Goal: Task Accomplishment & Management: Use online tool/utility

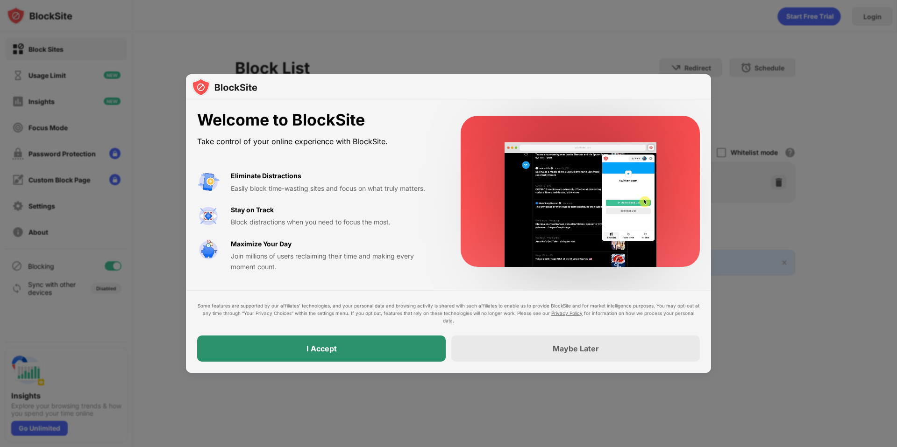
click at [348, 352] on div "I Accept" at bounding box center [321, 349] width 248 height 26
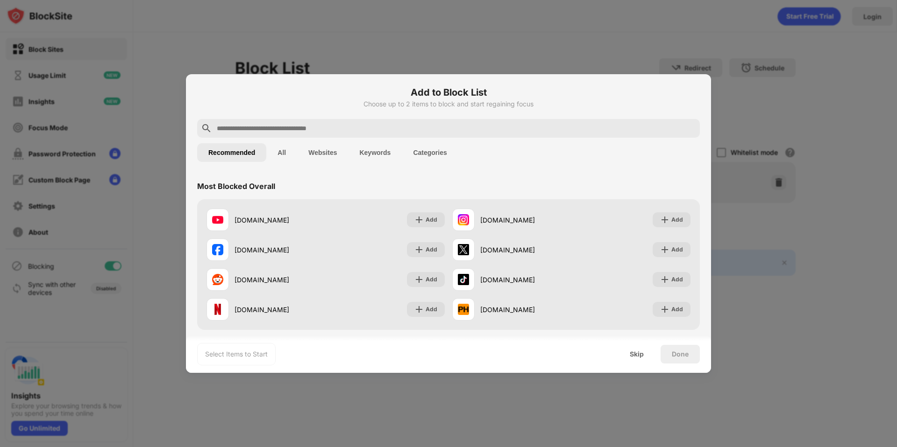
click at [332, 128] on input "text" at bounding box center [456, 128] width 480 height 11
click at [333, 118] on div "Add to Block List Choose up to 2 items to block and start regaining focus" at bounding box center [448, 102] width 502 height 34
click at [325, 127] on input "text" at bounding box center [456, 128] width 480 height 11
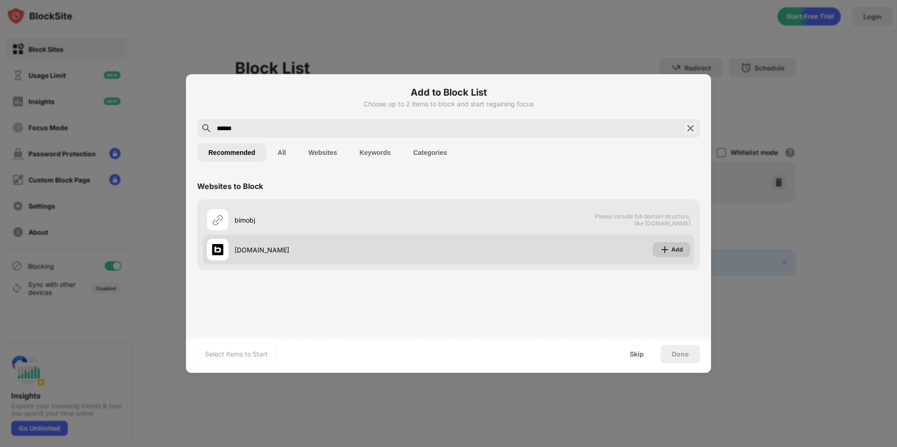
type input "******"
click at [677, 249] on div "Add" at bounding box center [677, 249] width 12 height 9
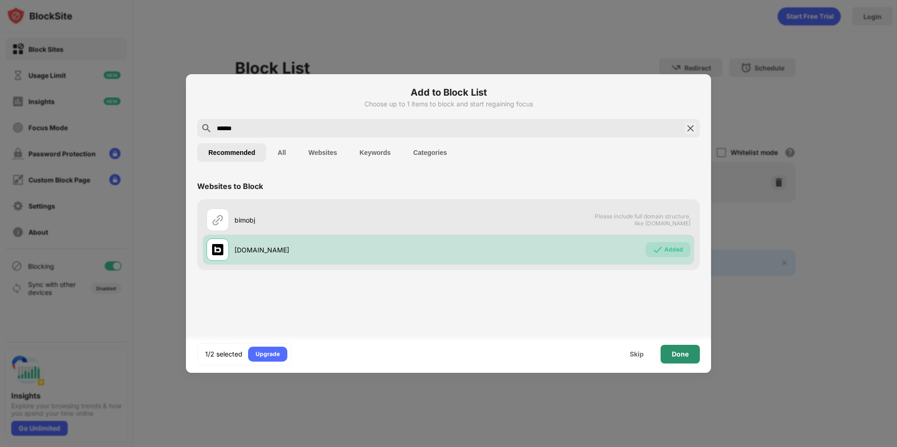
click at [683, 353] on div "Done" at bounding box center [679, 354] width 17 height 7
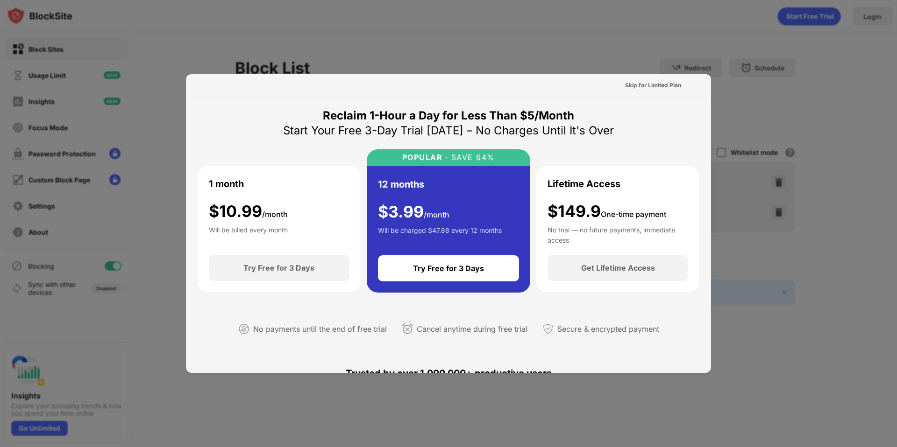
drag, startPoint x: 529, startPoint y: 98, endPoint x: 533, endPoint y: 110, distance: 12.8
click at [533, 110] on div "Skip for Limited Plan Reclaim 1-Hour a Day for Less Than $5/Month Start Your Fr…" at bounding box center [448, 451] width 525 height 755
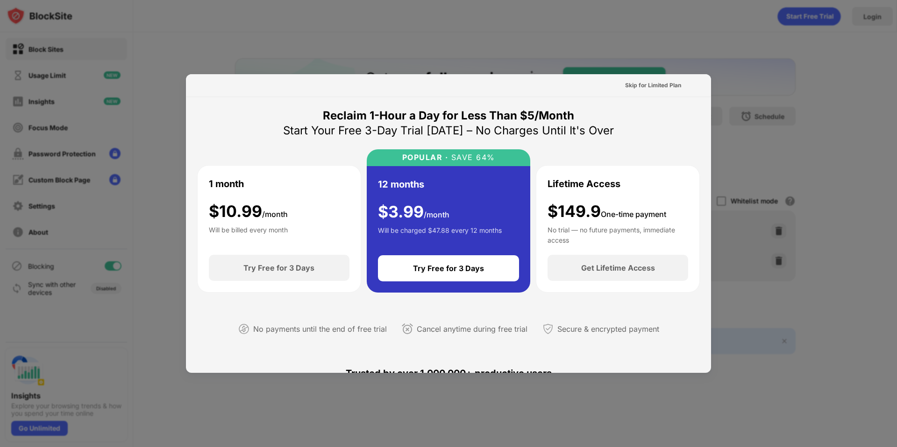
drag, startPoint x: 529, startPoint y: 94, endPoint x: 566, endPoint y: 115, distance: 43.5
click at [566, 115] on div "Skip for Limited Plan Reclaim 1-Hour a Day for Less Than $5/Month Start Your Fr…" at bounding box center [448, 451] width 525 height 755
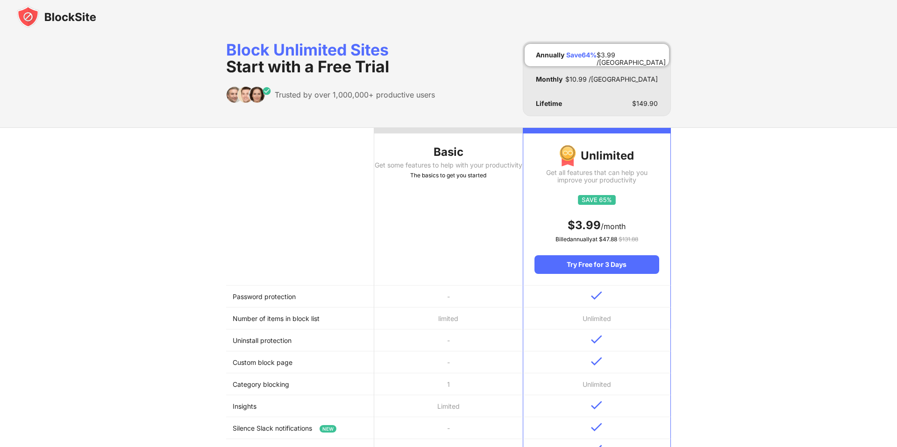
scroll to position [2, 0]
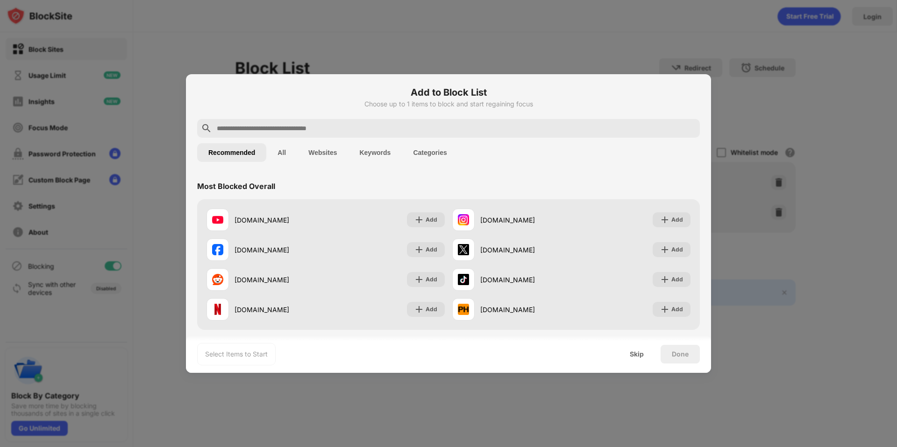
click at [295, 124] on input "text" at bounding box center [456, 128] width 480 height 11
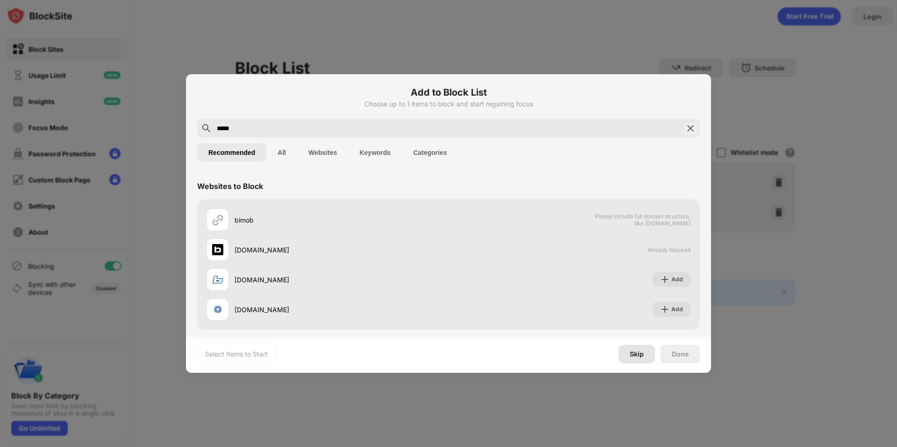
type input "*****"
click at [762, 338] on div at bounding box center [448, 223] width 897 height 447
